Goal: Check status: Check status

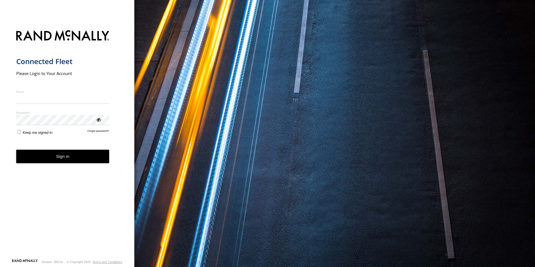
type input "**********"
click at [76, 157] on button "Sign in" at bounding box center [62, 157] width 93 height 14
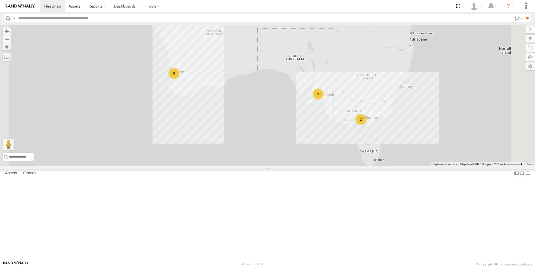
click at [0, 0] on link at bounding box center [0, 0] width 0 height 0
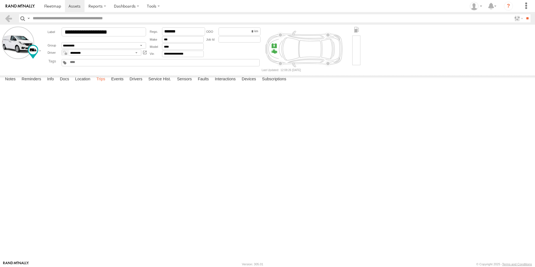
click at [102, 83] on label "Trips" at bounding box center [100, 80] width 15 height 8
click at [7, 19] on link at bounding box center [8, 18] width 8 height 8
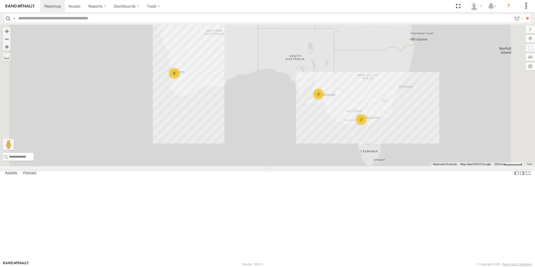
drag, startPoint x: 81, startPoint y: 126, endPoint x: 80, endPoint y: 136, distance: 10.1
click at [0, 0] on link at bounding box center [0, 0] width 0 height 0
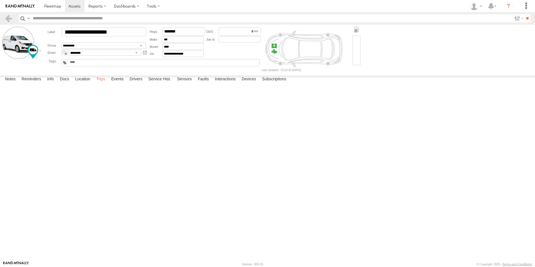
click at [102, 83] on label "Trips" at bounding box center [100, 80] width 15 height 8
drag, startPoint x: 11, startPoint y: 20, endPoint x: 3, endPoint y: 20, distance: 8.2
click at [11, 20] on link at bounding box center [8, 18] width 8 height 8
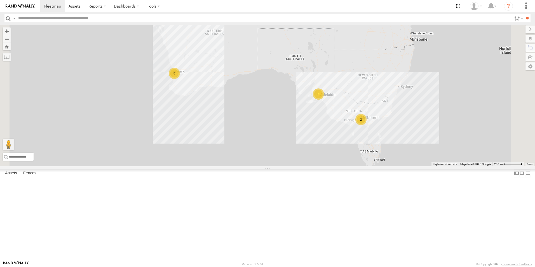
drag, startPoint x: 384, startPoint y: 87, endPoint x: 355, endPoint y: 132, distance: 53.6
